Goal: Check status: Check status

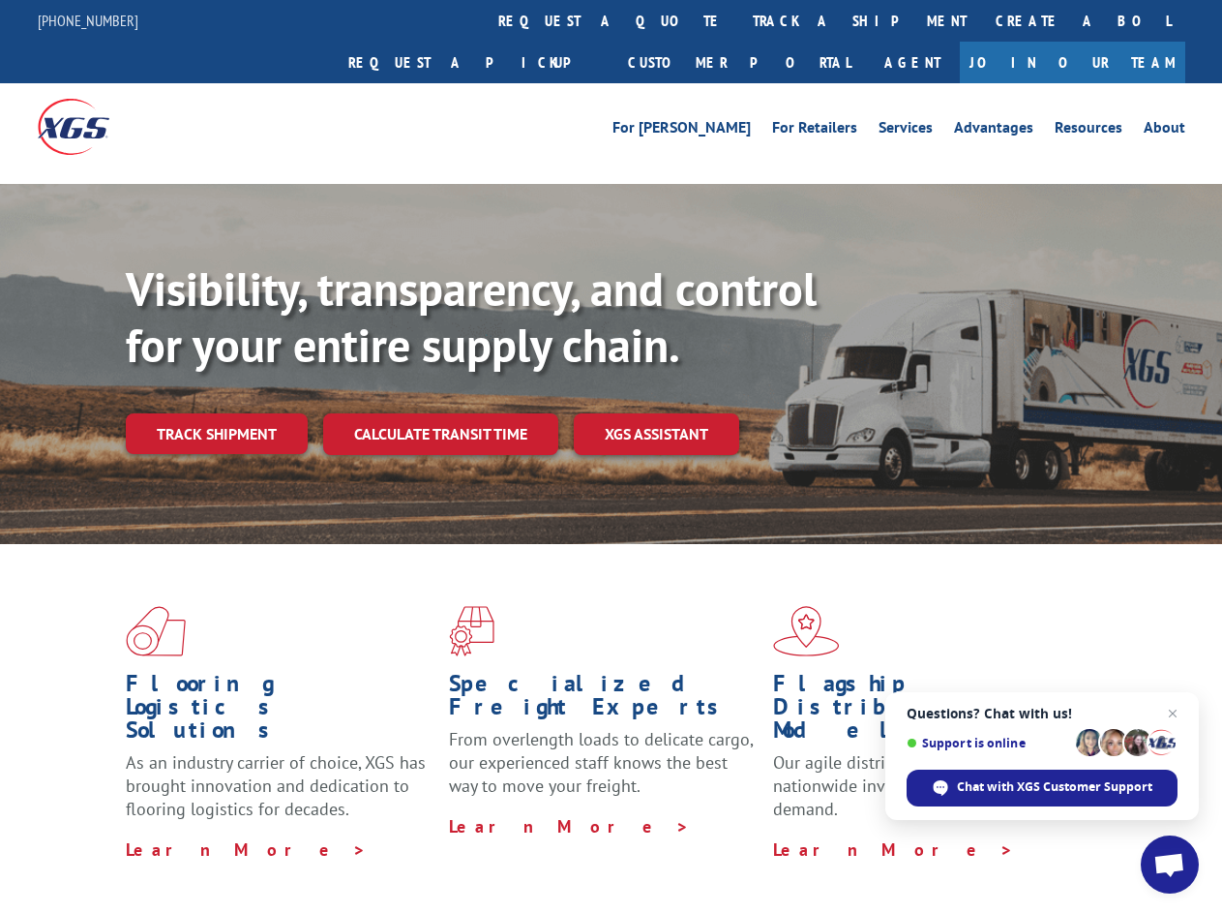
click at [611, 456] on div "Visibility, transparency, and control for your entire supply chain. Track shipm…" at bounding box center [674, 396] width 1097 height 270
click at [738, 20] on link "track a shipment" at bounding box center [859, 21] width 243 height 42
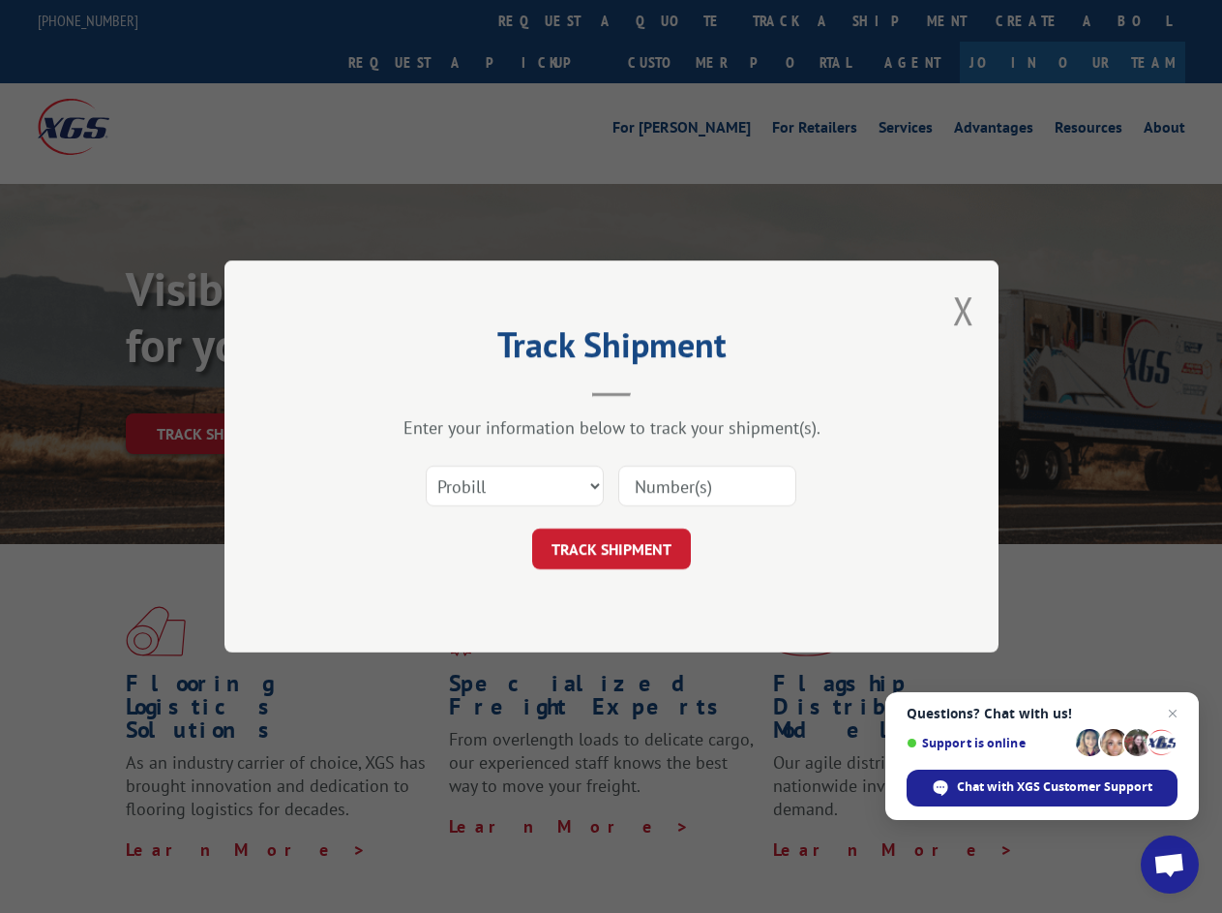
click at [676, 20] on div "Track Shipment Enter your information below to track your shipment(s). Select c…" at bounding box center [611, 456] width 1222 height 913
click at [797, 20] on div "Track Shipment Enter your information below to track your shipment(s). Select c…" at bounding box center [611, 456] width 1222 height 913
click at [216, 391] on div "Track Shipment Enter your information below to track your shipment(s). Select c…" at bounding box center [611, 456] width 1222 height 913
click at [439, 391] on header "Track Shipment" at bounding box center [611, 364] width 581 height 66
click at [657, 391] on header "Track Shipment" at bounding box center [611, 364] width 581 height 66
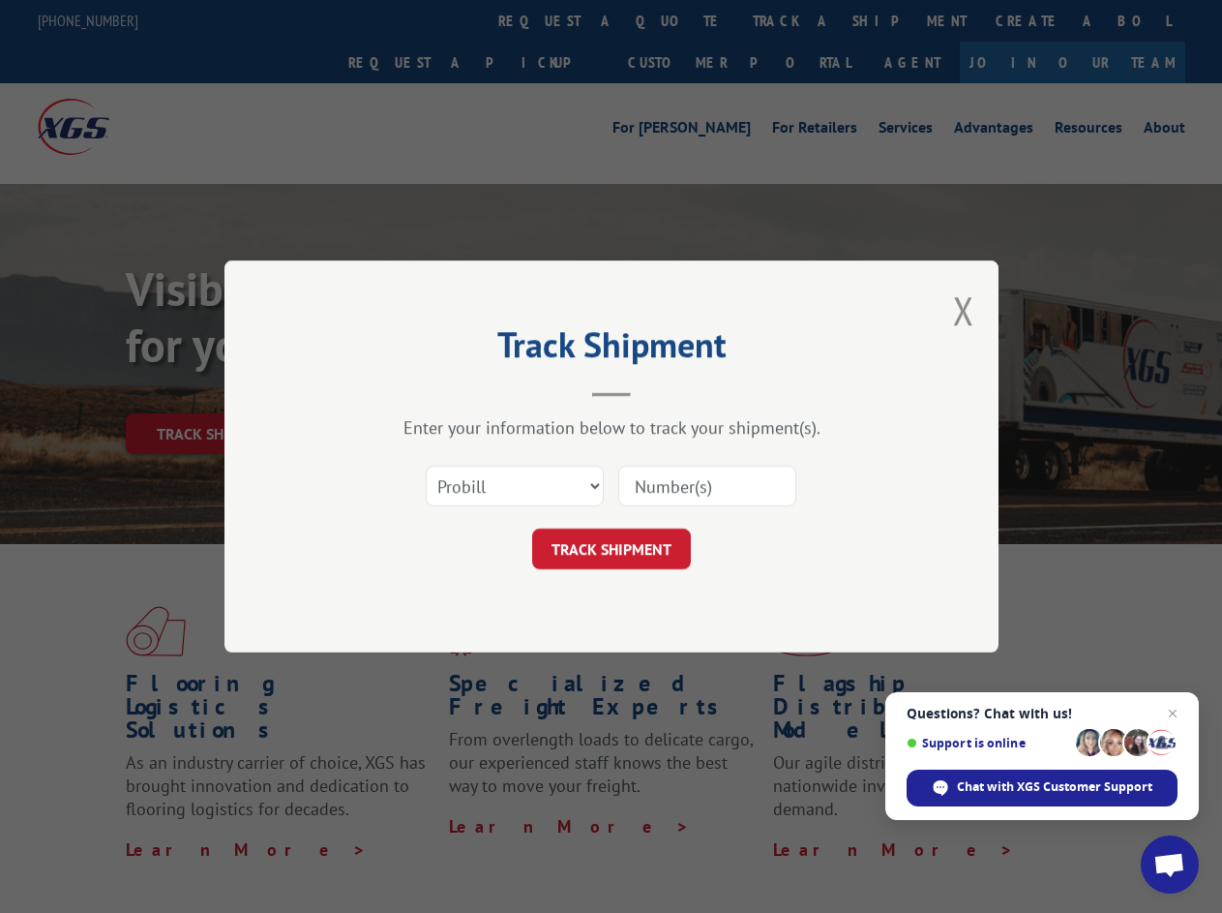
click at [1170, 864] on span "Open chat" at bounding box center [1170, 866] width 32 height 27
